Goal: Task Accomplishment & Management: Use online tool/utility

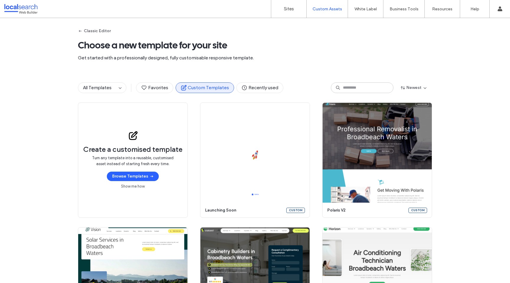
click at [350, 70] on div "Classic Editor Choose a new template for your site Get started with a professio…" at bounding box center [255, 45] width 354 height 55
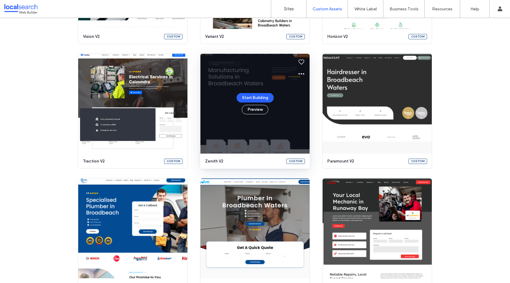
scroll to position [279, 0]
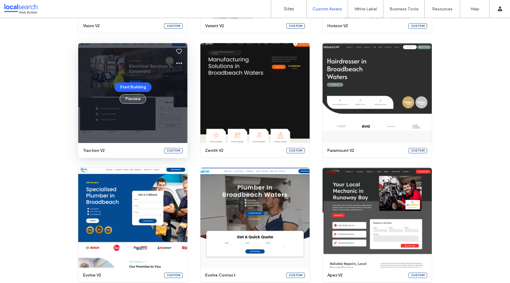
click at [130, 100] on button "Preview" at bounding box center [133, 98] width 27 height 9
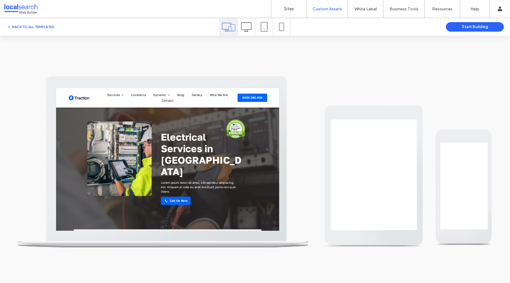
scroll to position [0, 0]
click at [242, 28] on icon at bounding box center [246, 27] width 10 height 10
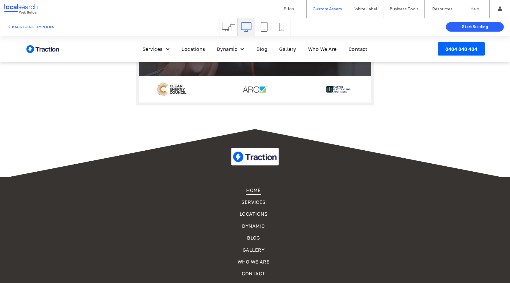
scroll to position [1114, 0]
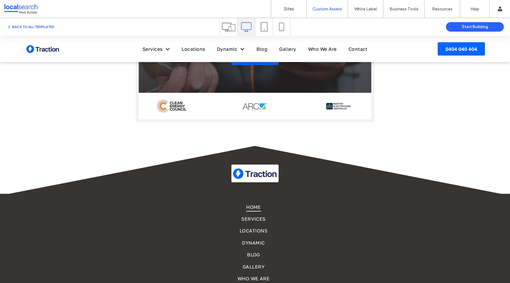
click at [30, 22] on div "BACK TO ALL TEMPLATES Start Building" at bounding box center [255, 27] width 510 height 18
click at [30, 28] on button "BACK TO ALL TEMPLATES" at bounding box center [31, 26] width 48 height 7
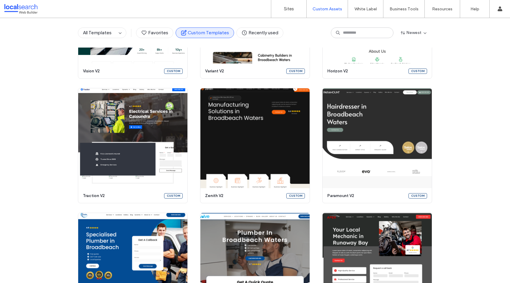
scroll to position [257, 0]
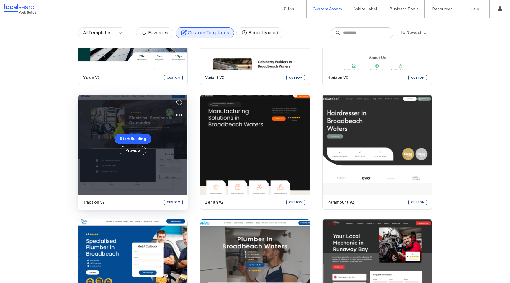
click at [177, 115] on use at bounding box center [179, 114] width 6 height 1
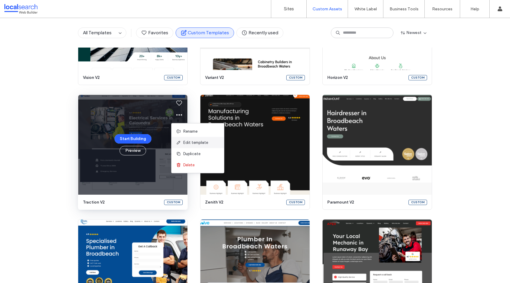
click at [191, 144] on span "Edit template" at bounding box center [195, 143] width 25 height 6
